Goal: Information Seeking & Learning: Learn about a topic

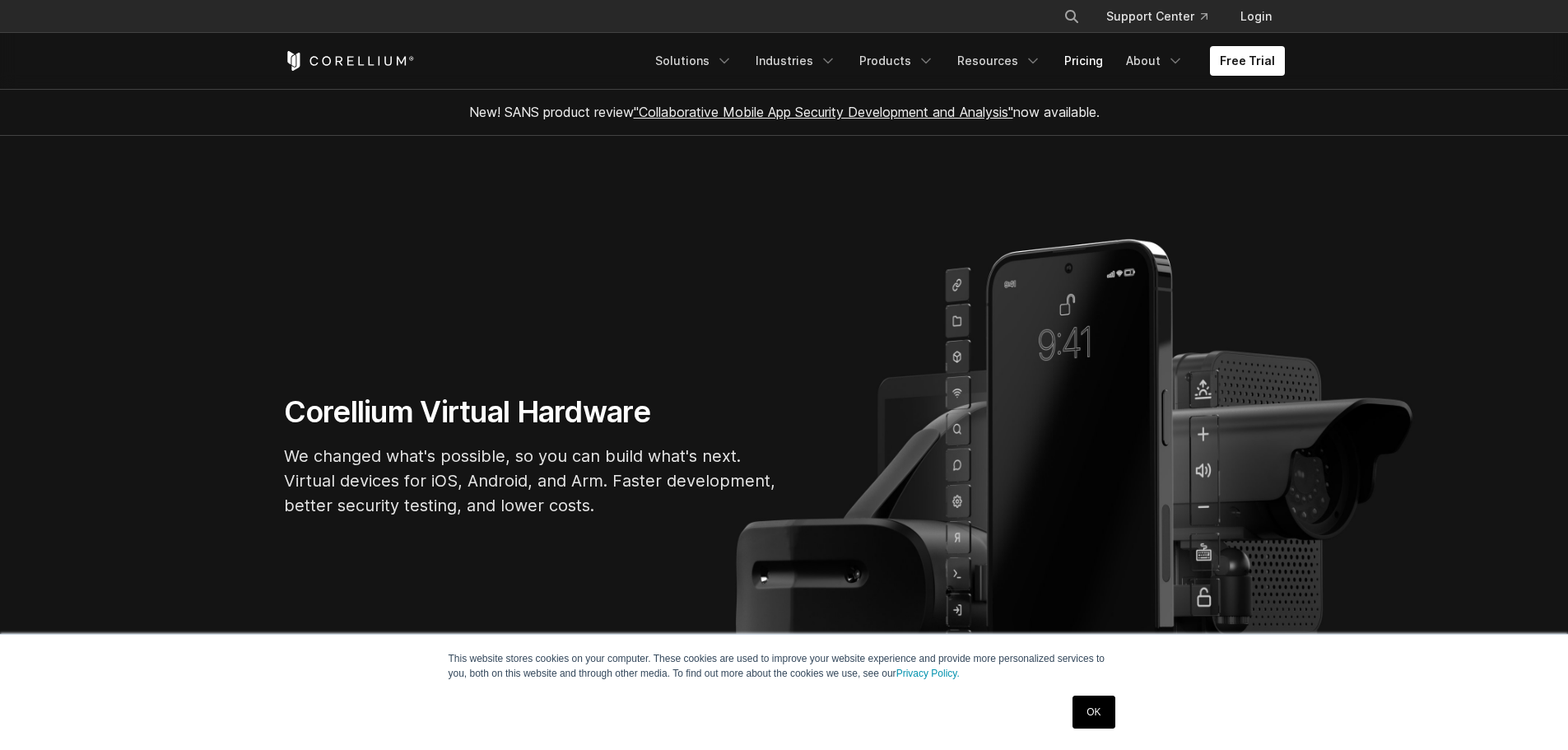
click at [1080, 68] on link "Pricing" at bounding box center [1083, 61] width 59 height 30
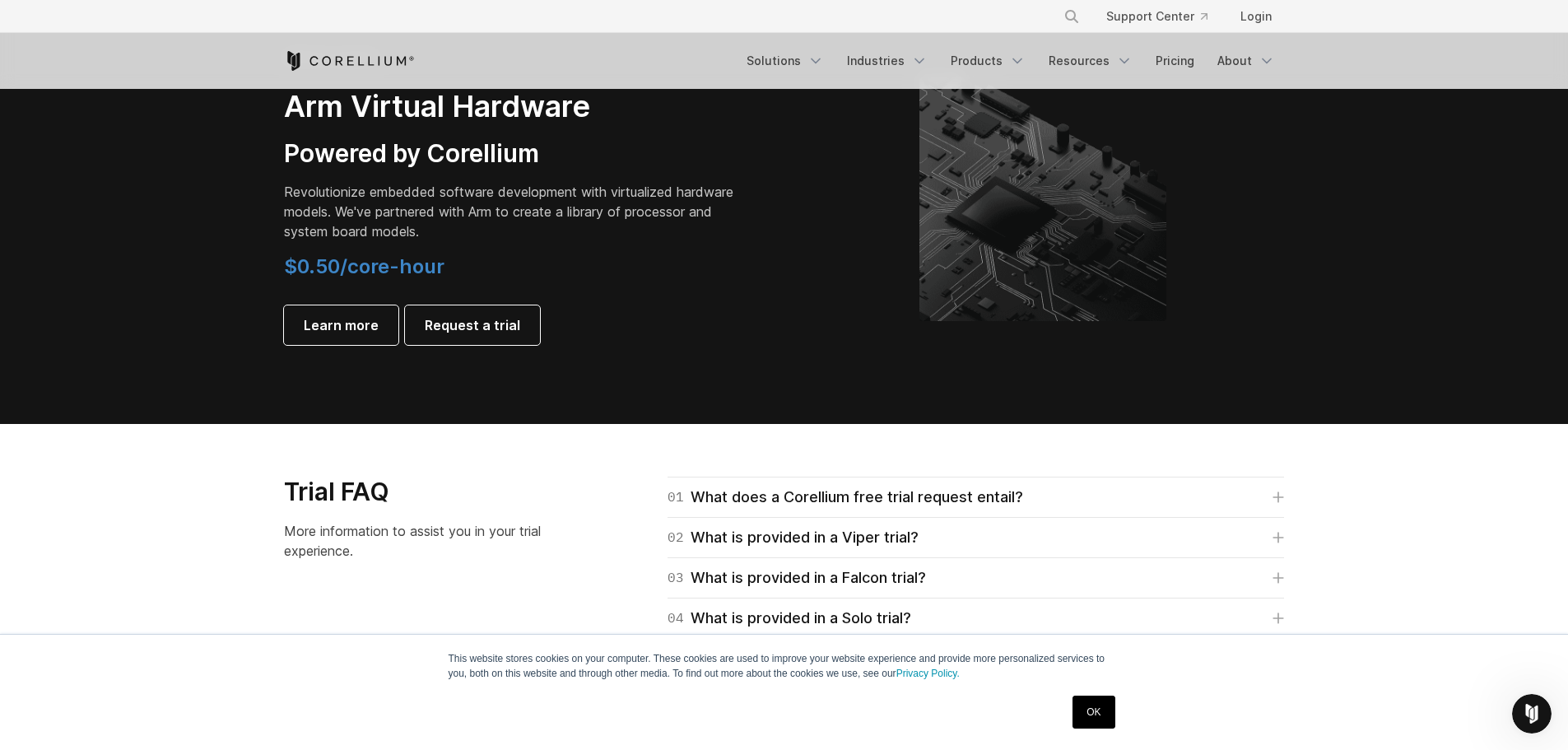
scroll to position [2058, 0]
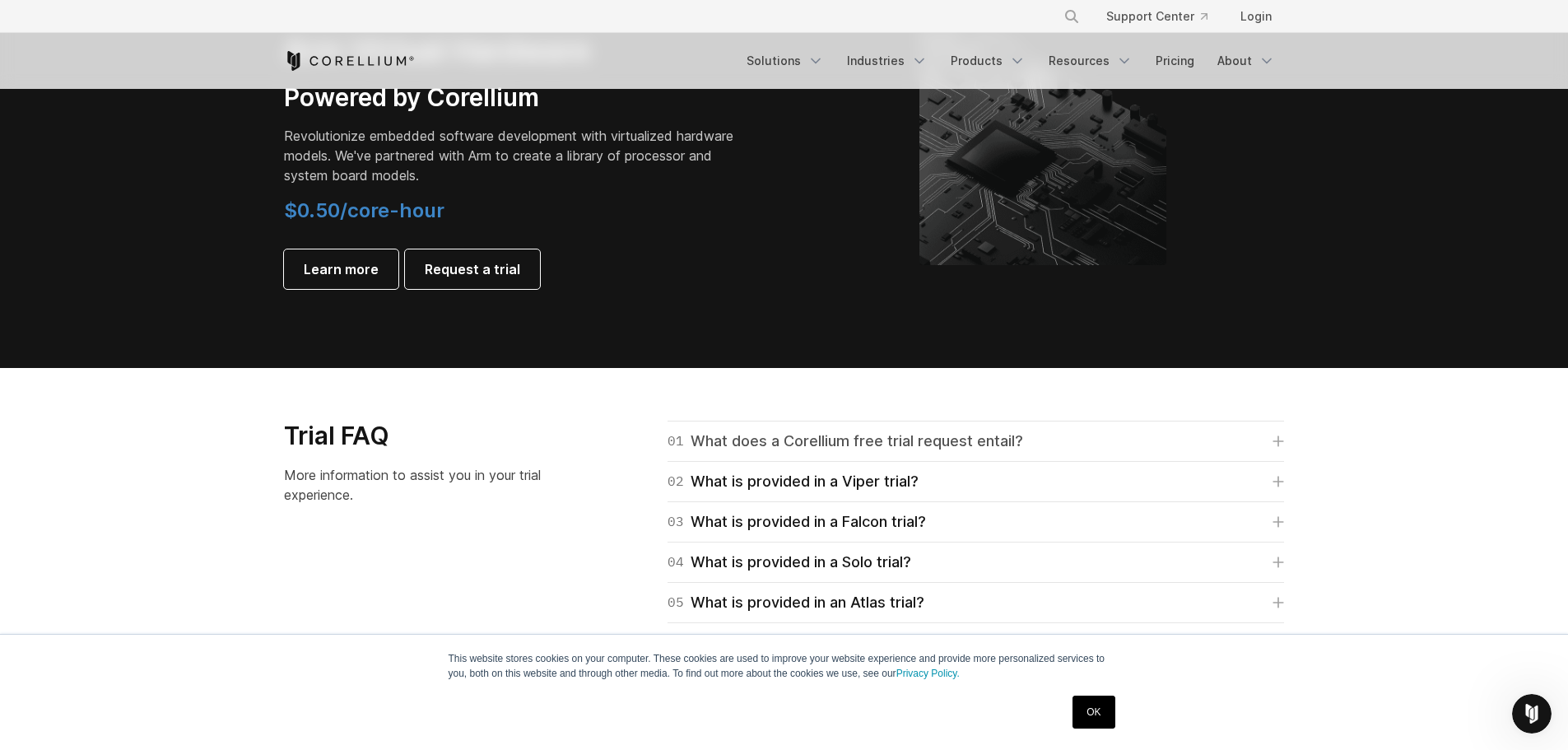
click at [1274, 439] on icon at bounding box center [1278, 441] width 12 height 12
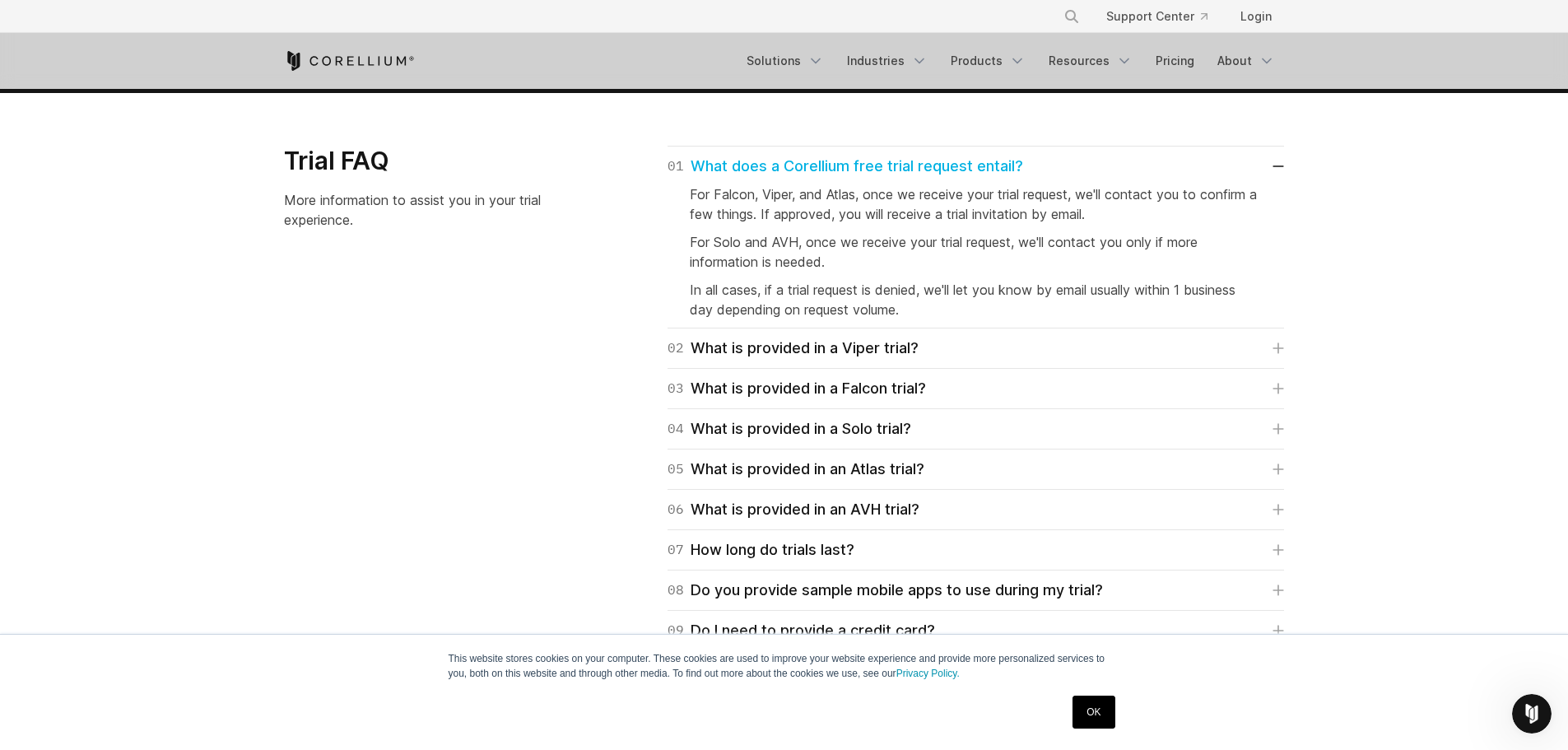
scroll to position [2387, 0]
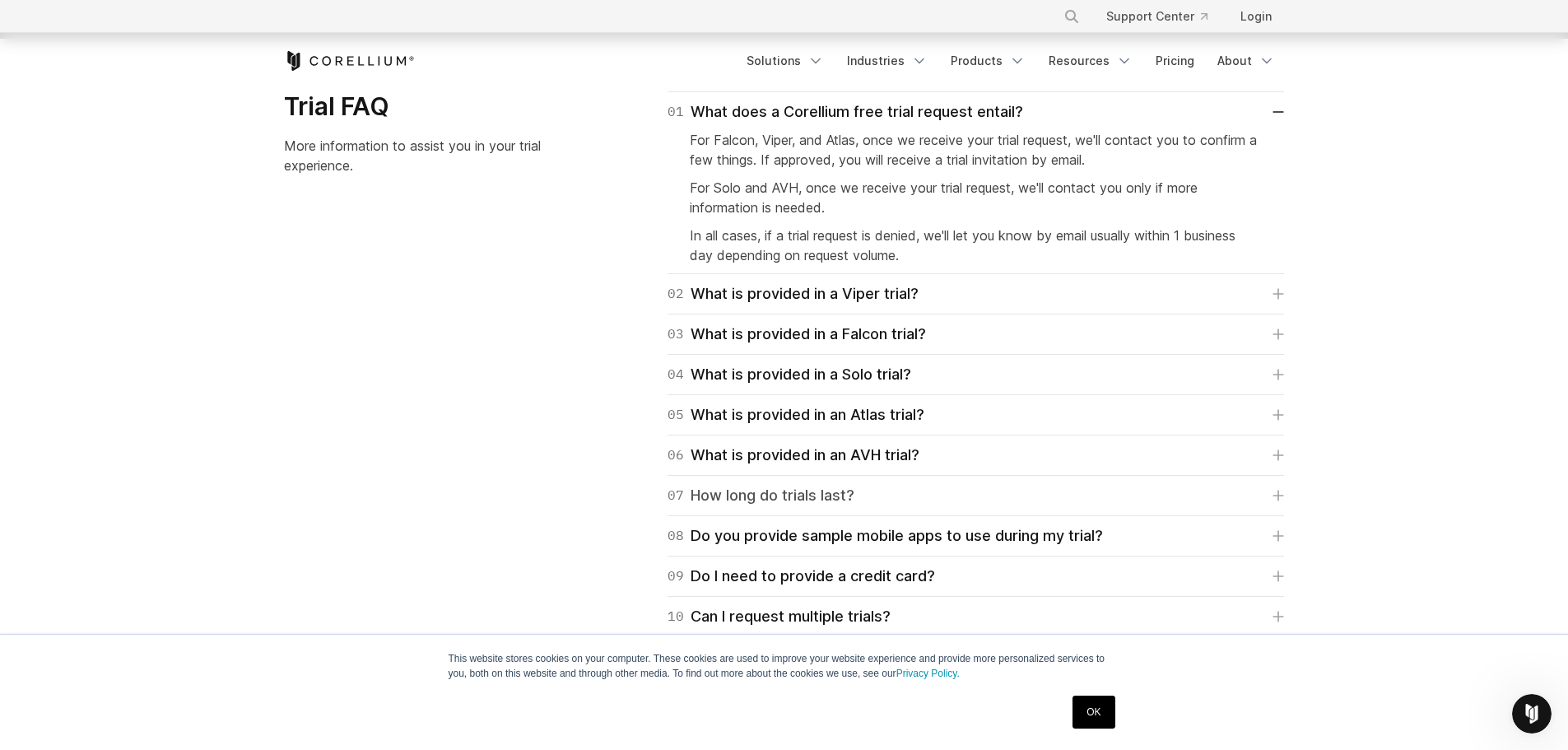
click at [1276, 495] on icon at bounding box center [1278, 495] width 12 height 12
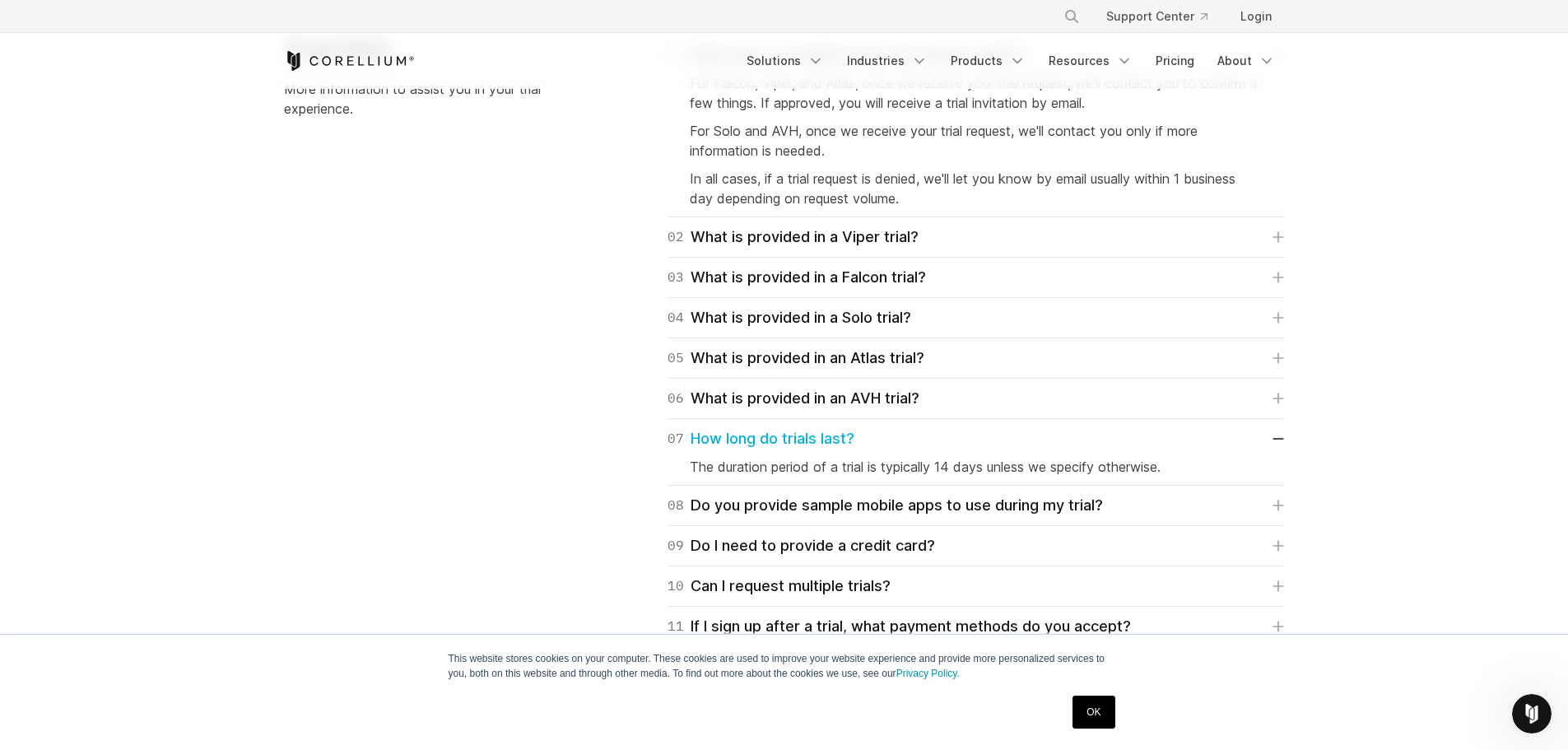
scroll to position [2469, 0]
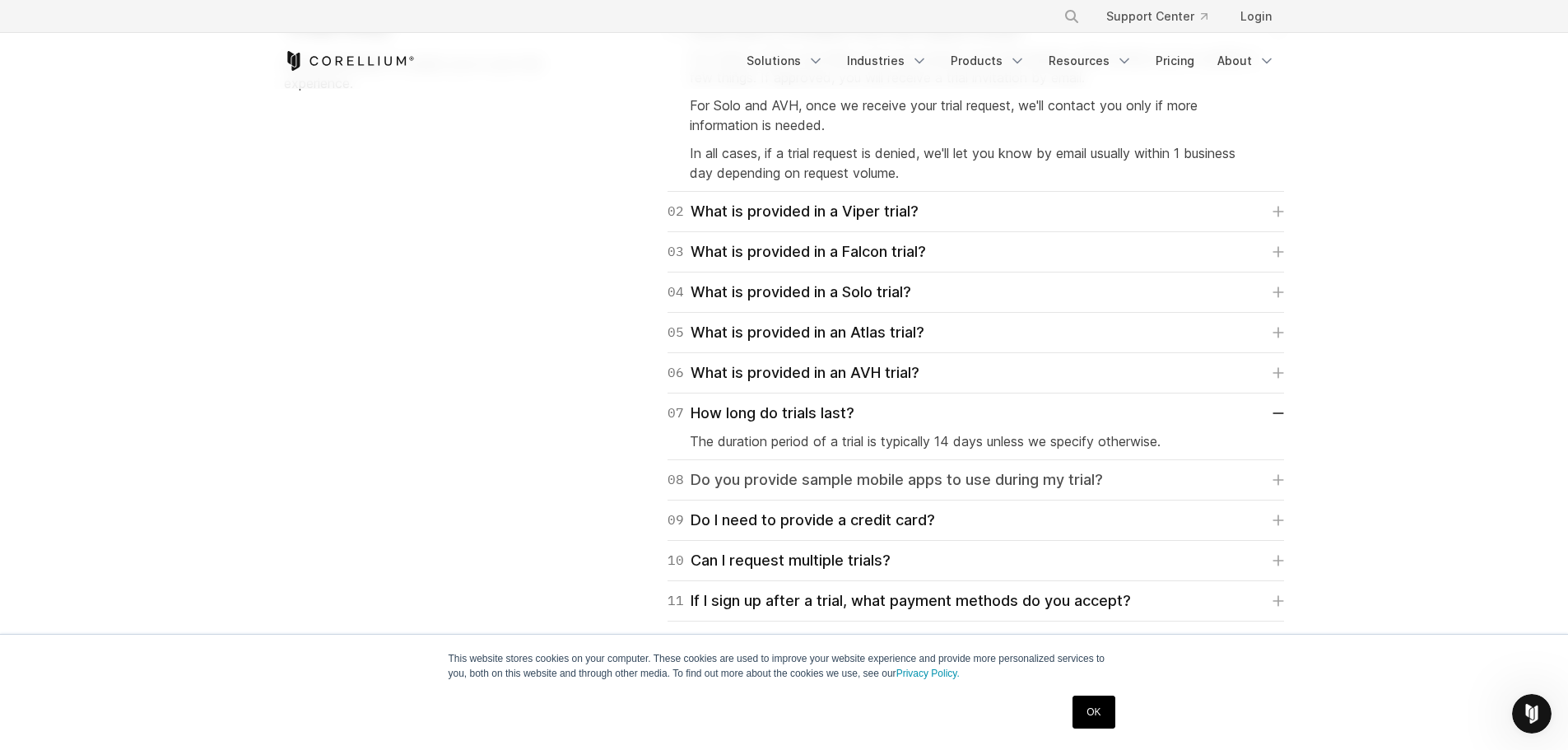
click at [1280, 480] on icon at bounding box center [1279, 480] width 10 height 10
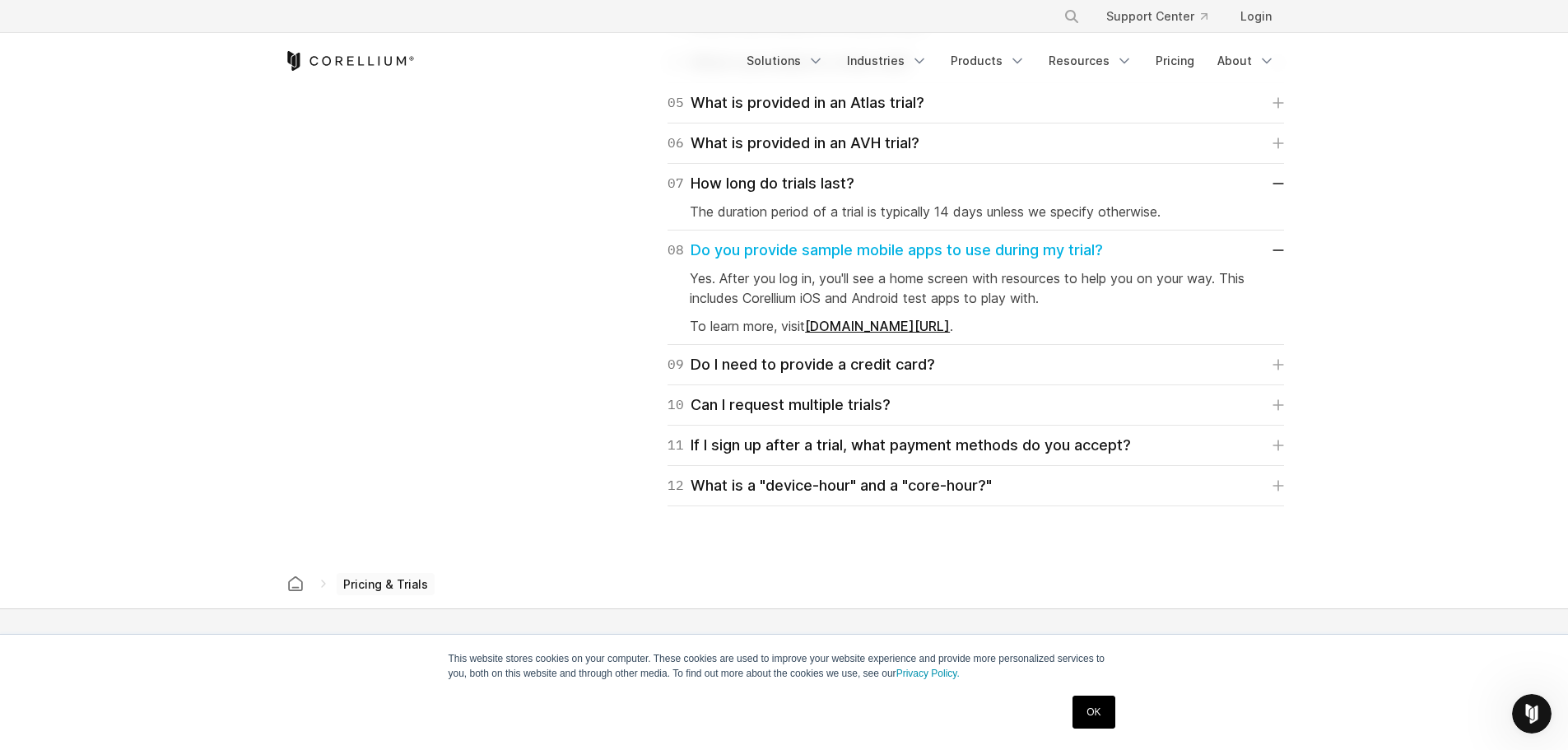
scroll to position [2716, 0]
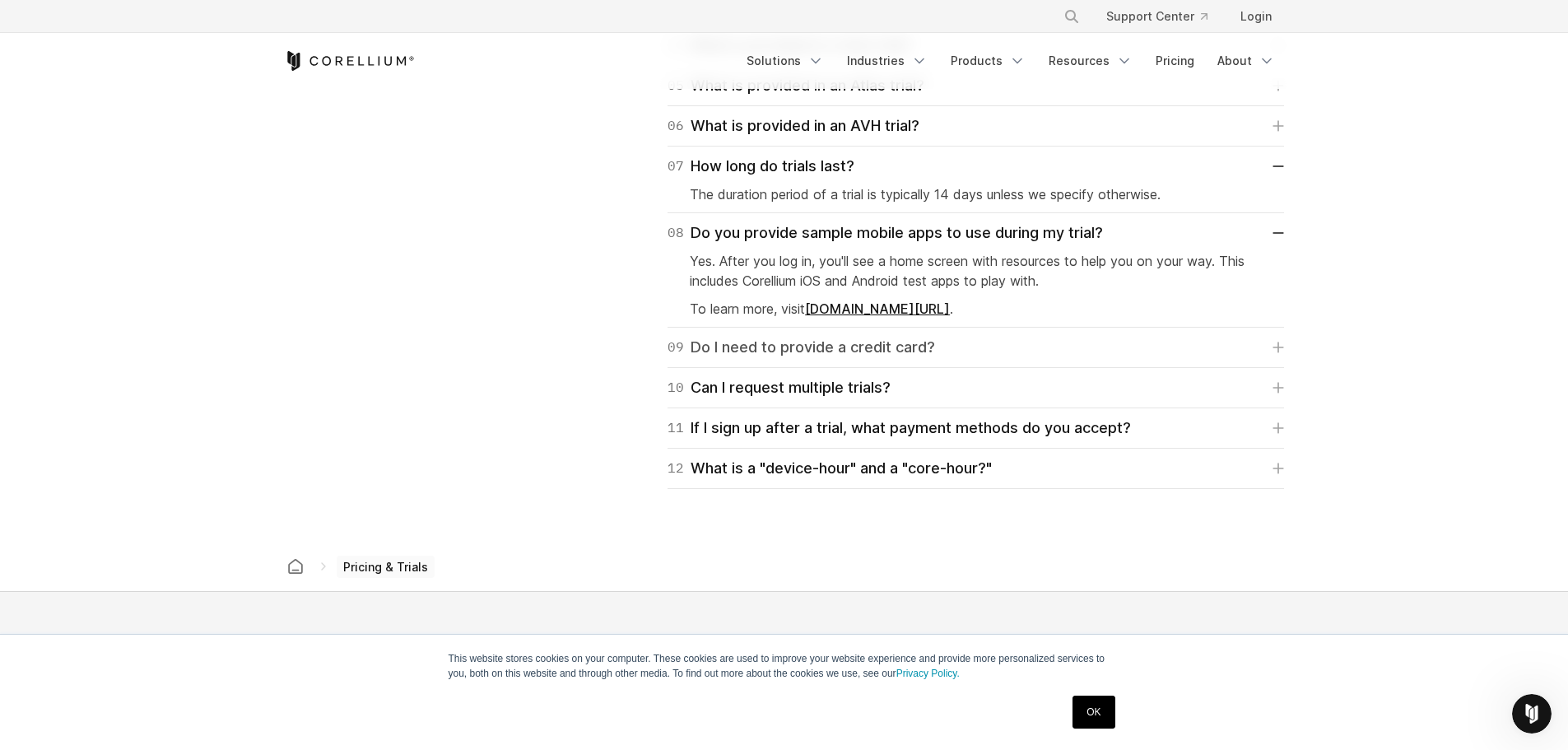
click at [1277, 345] on icon at bounding box center [1278, 347] width 12 height 12
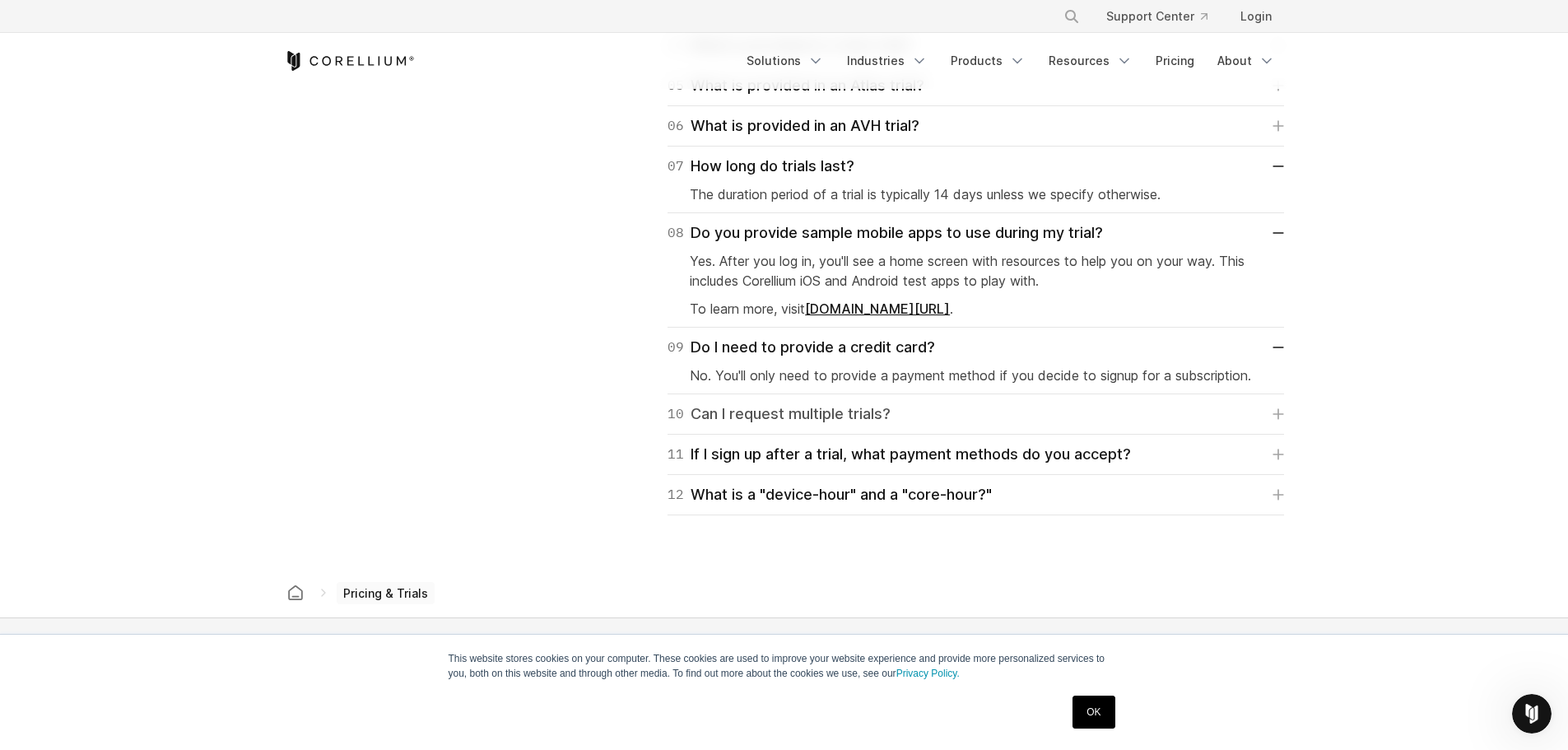
click at [1272, 410] on link "10 Can I request multiple trials?" at bounding box center [976, 414] width 616 height 23
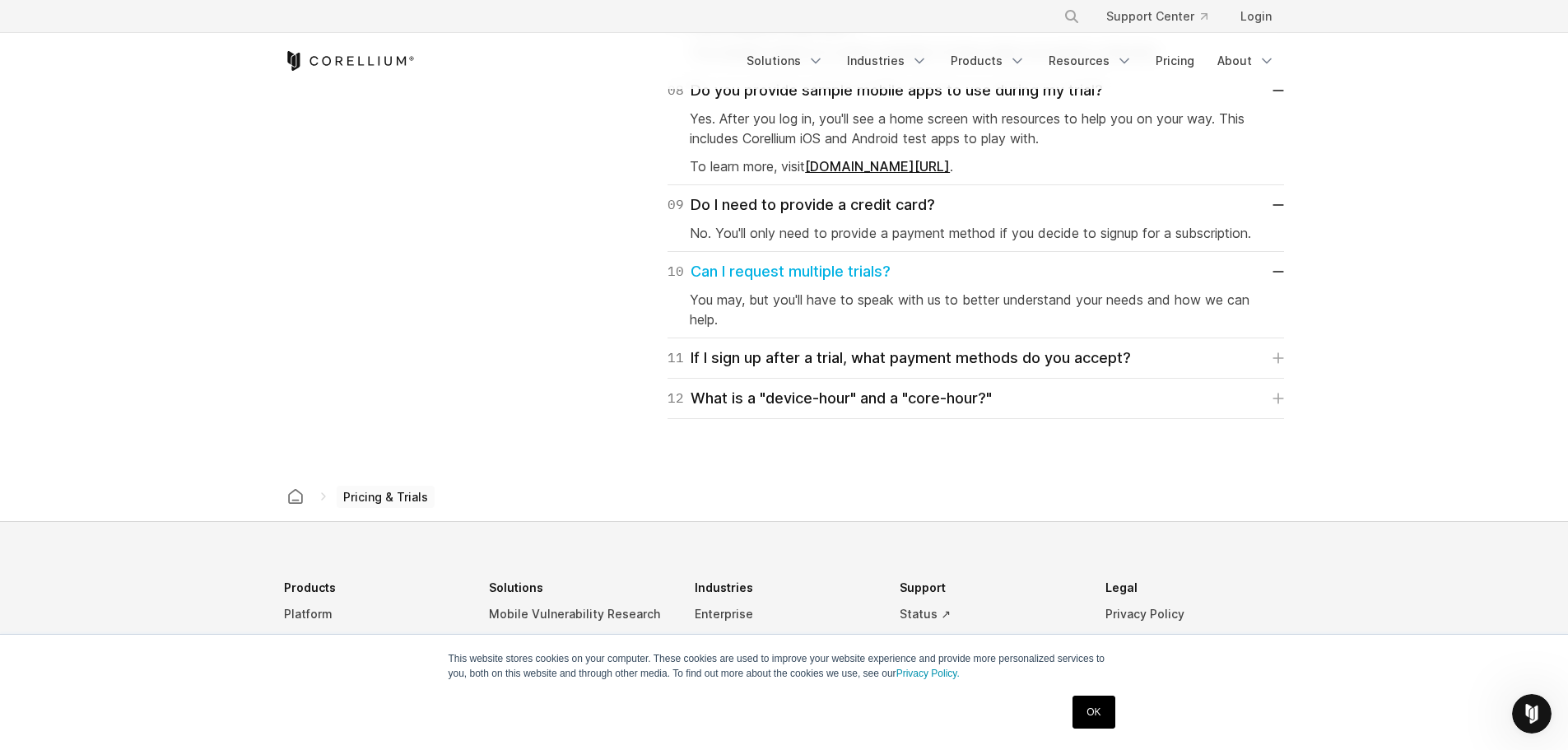
scroll to position [2881, 0]
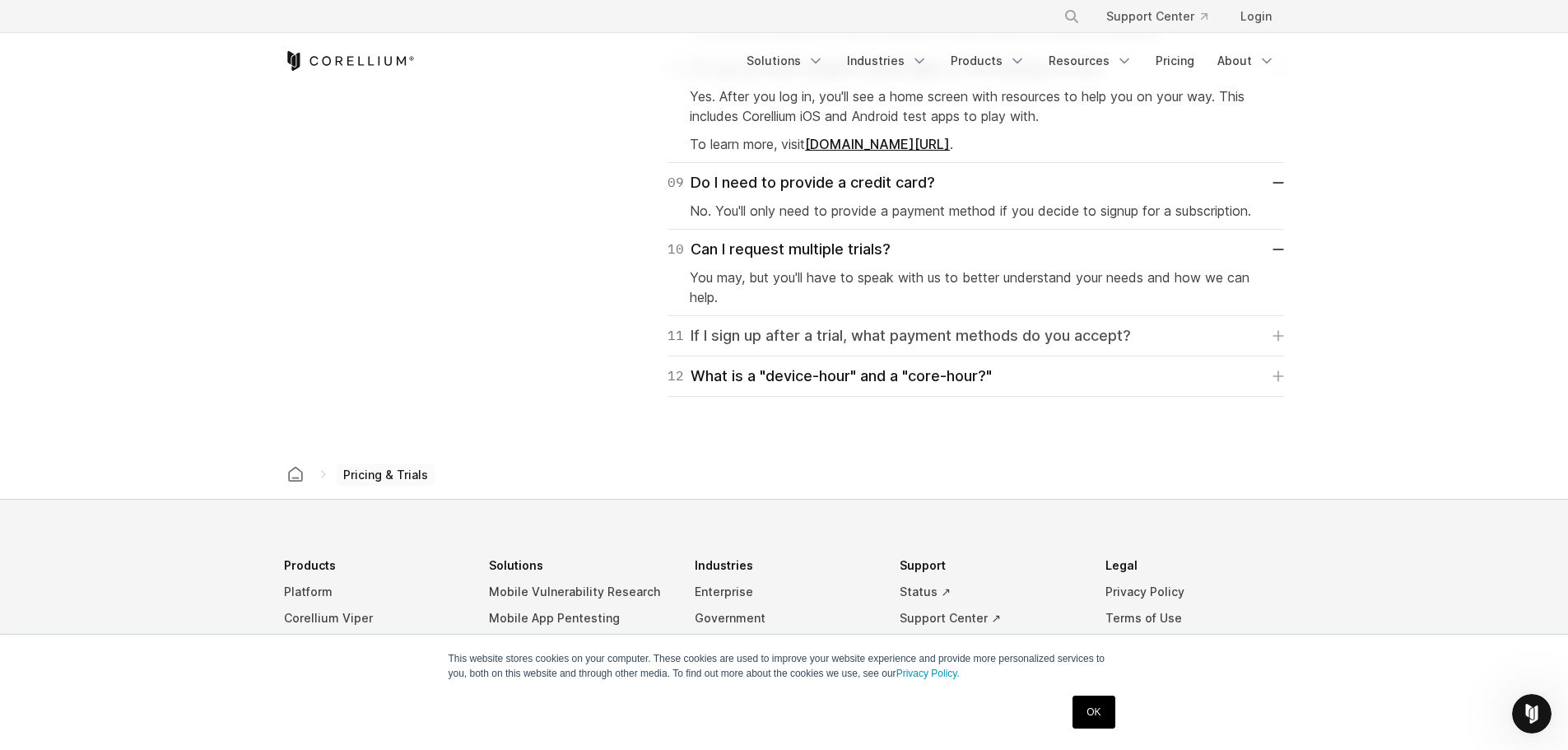
click at [1271, 329] on link "11 If I sign up after a trial, what payment methods do you accept?" at bounding box center [976, 336] width 616 height 23
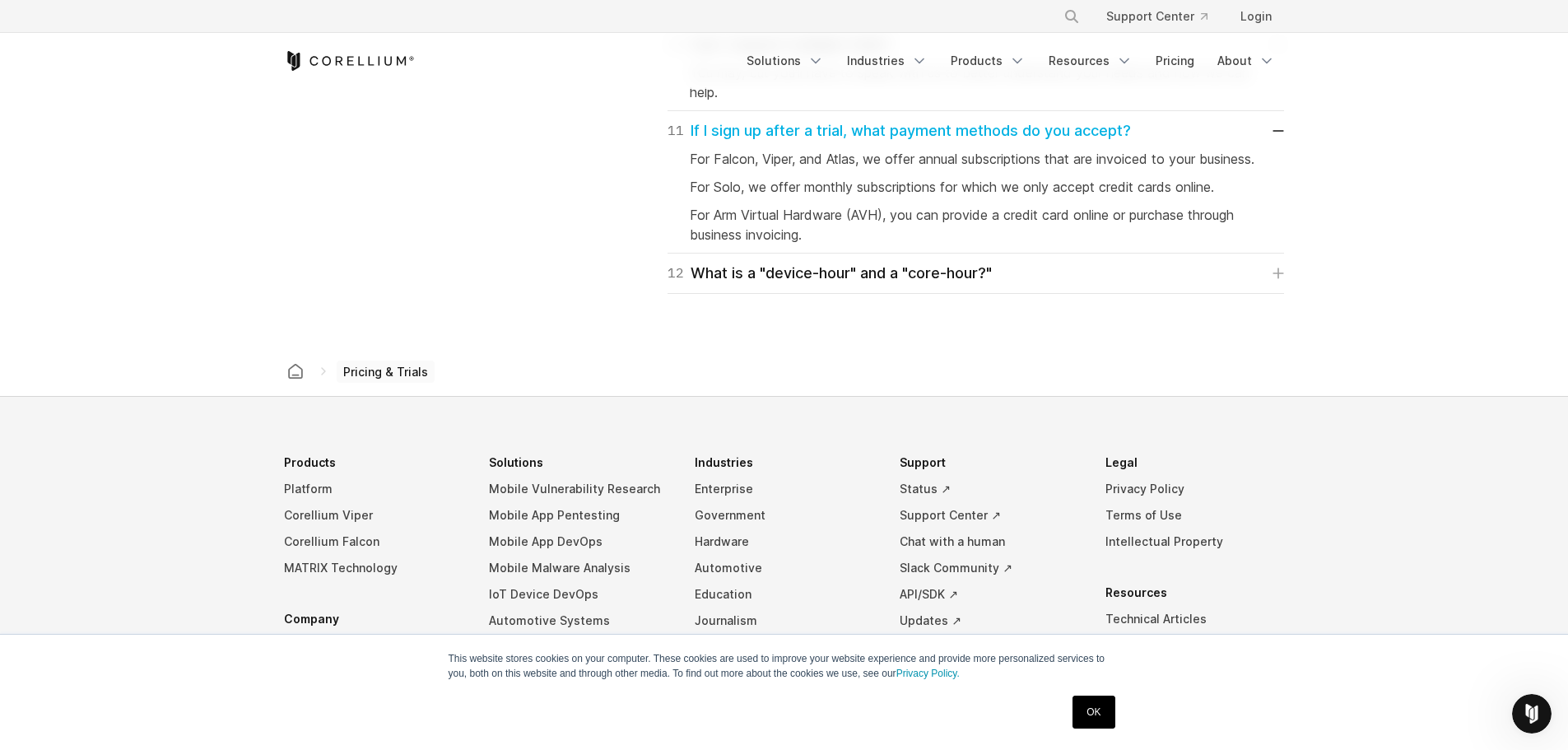
scroll to position [3128, 0]
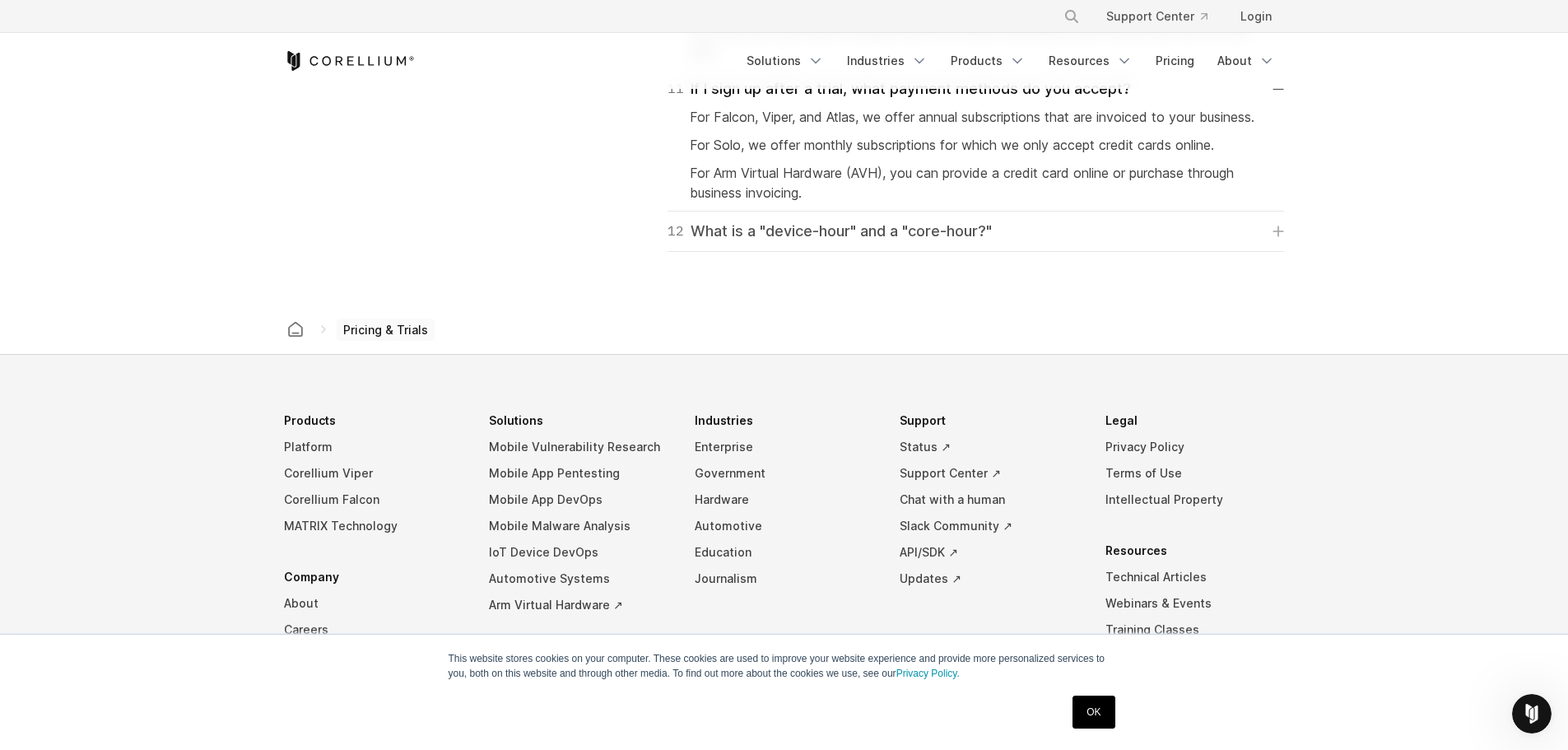
click at [1277, 237] on icon at bounding box center [1278, 232] width 12 height 12
